Goal: Find specific page/section: Find specific page/section

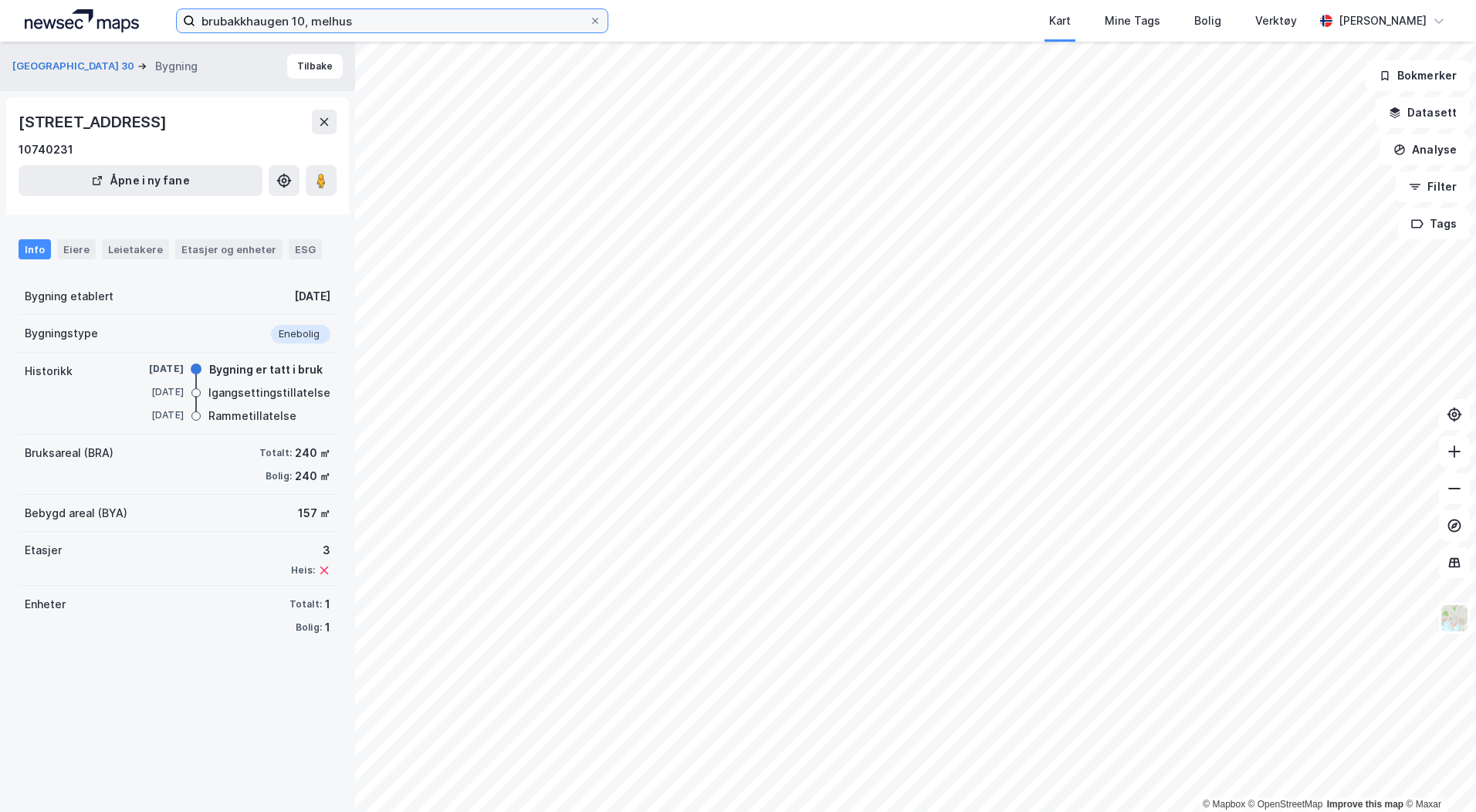
click at [234, 13] on input "brubakkhaugen 10, melhus" at bounding box center [392, 20] width 394 height 23
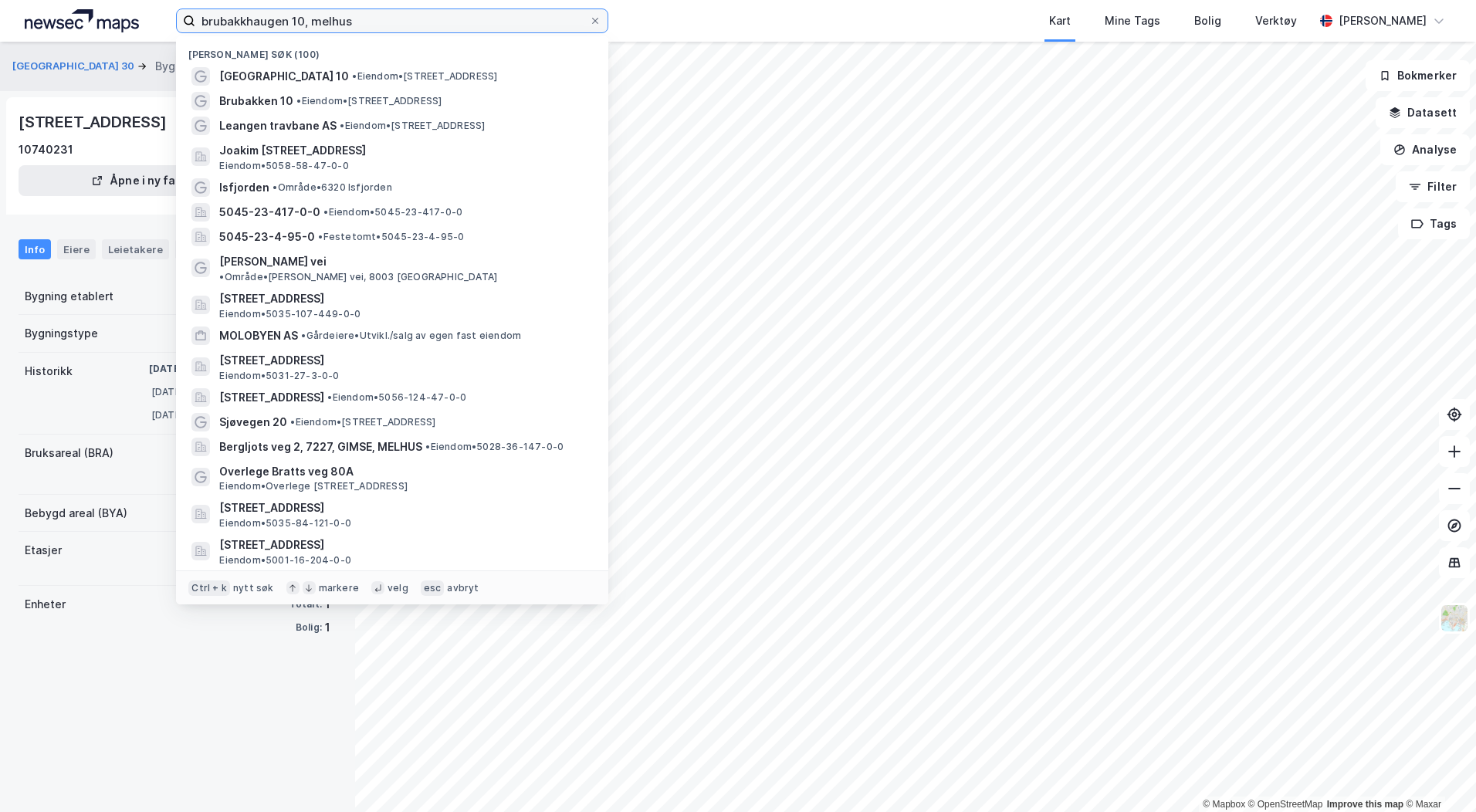
click at [234, 18] on input "brubakkhaugen 10, melhus" at bounding box center [392, 20] width 394 height 23
click at [371, 20] on input "brubakkhaugen 10, melhus" at bounding box center [392, 20] width 394 height 23
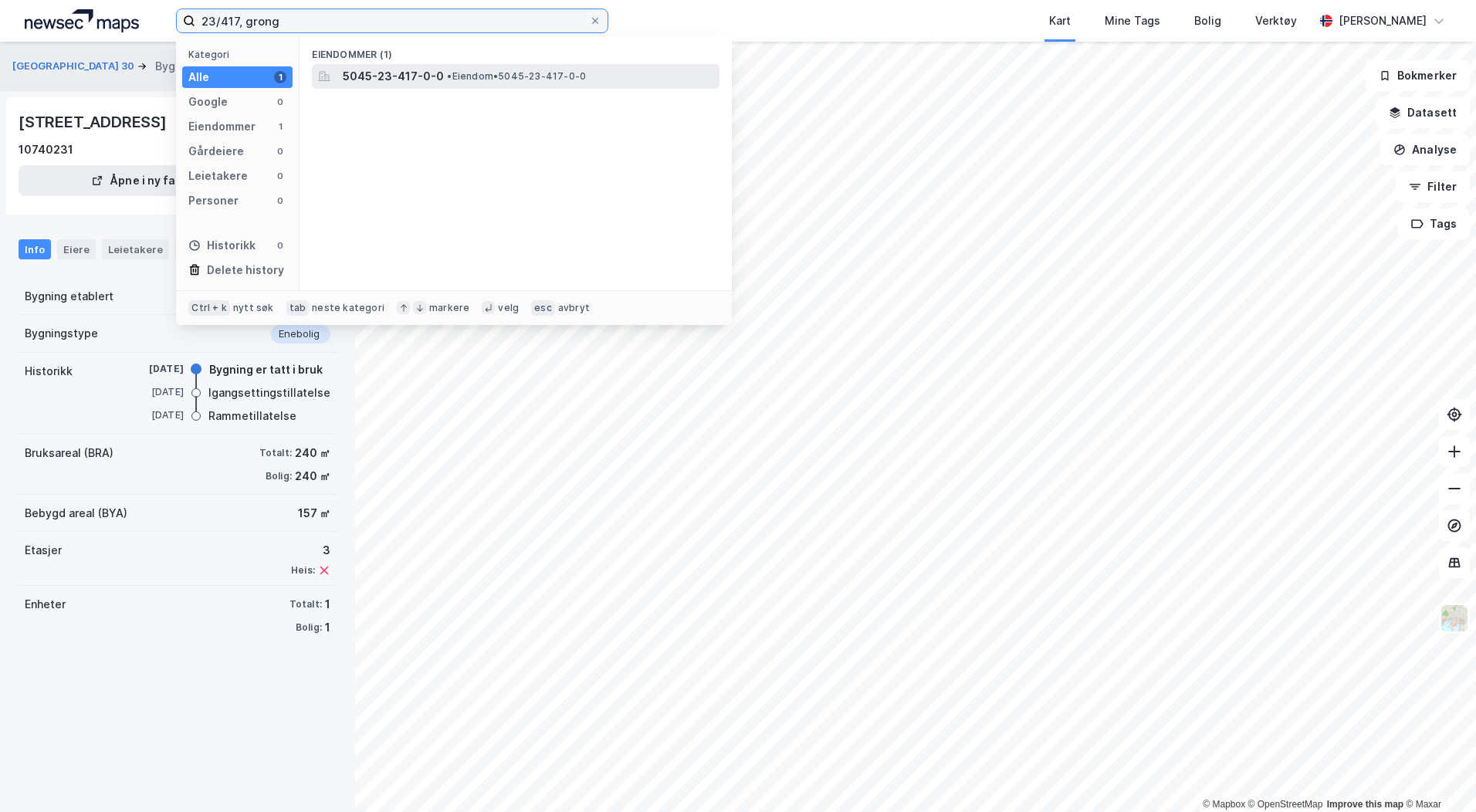
type input "23/417, grong"
click at [398, 69] on span "5045-23-417-0-0" at bounding box center [393, 76] width 101 height 19
